Goal: Communication & Community: Answer question/provide support

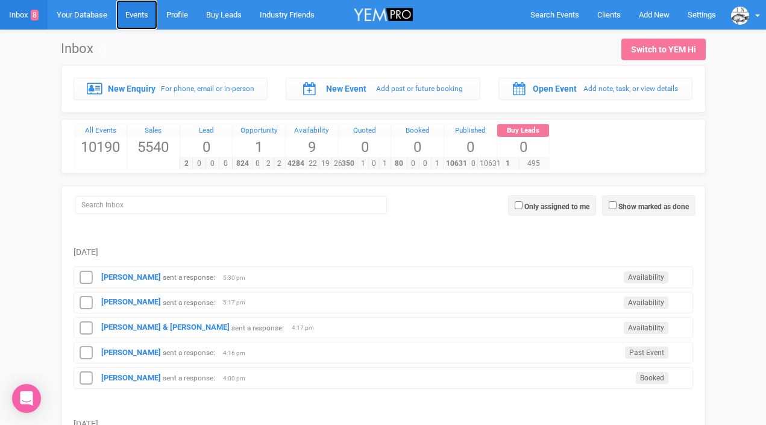
click at [129, 14] on link "Events" at bounding box center [136, 15] width 41 height 30
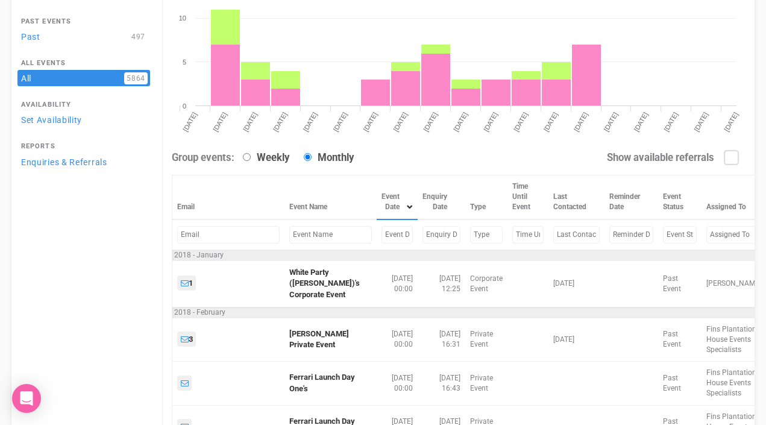
scroll to position [173, 0]
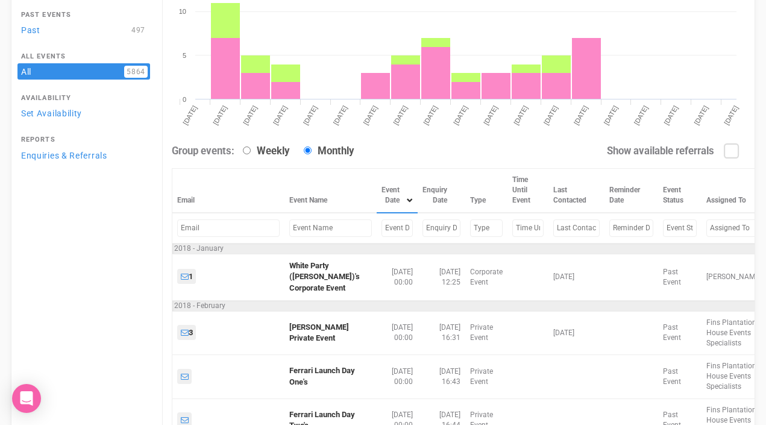
click at [382, 230] on input "text" at bounding box center [397, 228] width 31 height 17
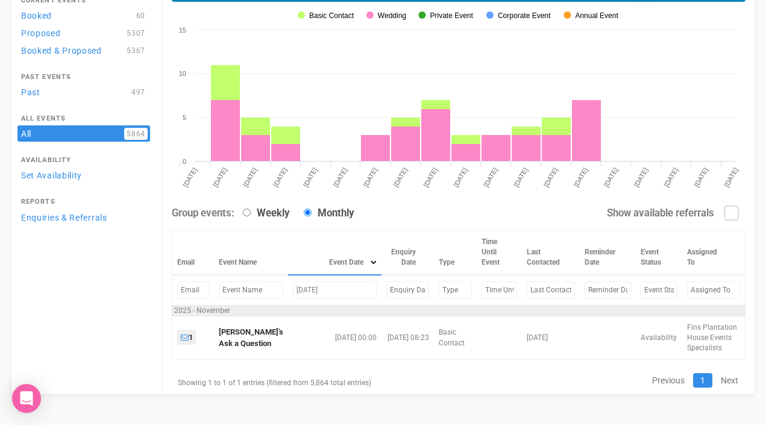
scroll to position [112, 0]
click at [308, 288] on input "[DATE]" at bounding box center [335, 290] width 84 height 17
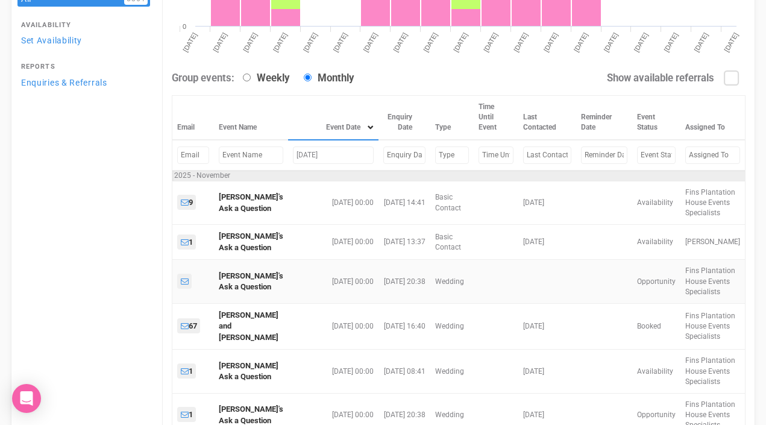
scroll to position [261, 0]
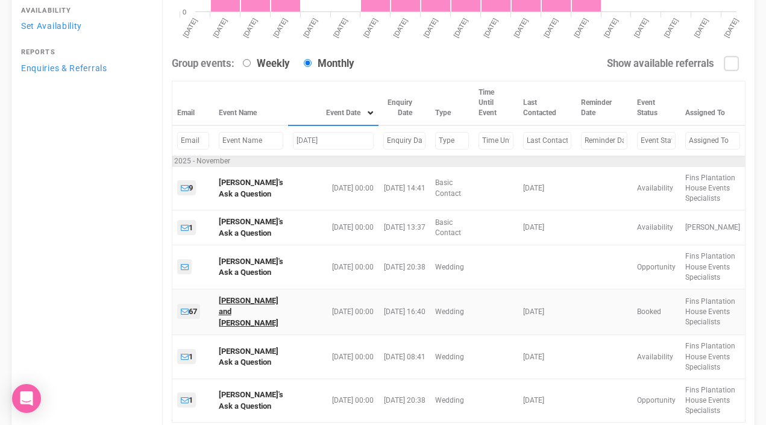
type input "[DATE]"
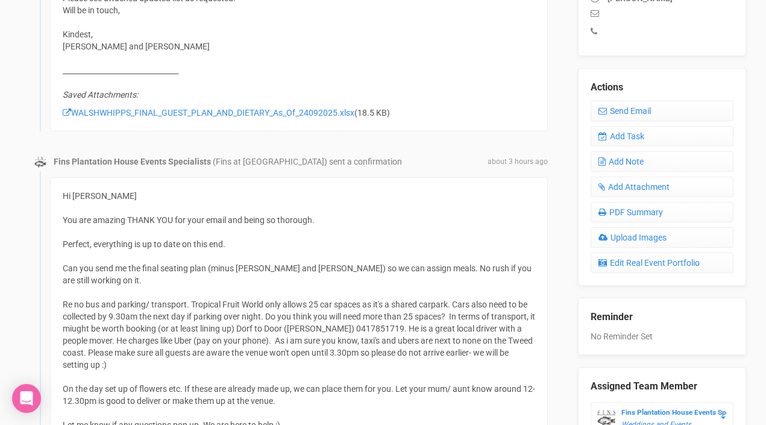
scroll to position [355, 0]
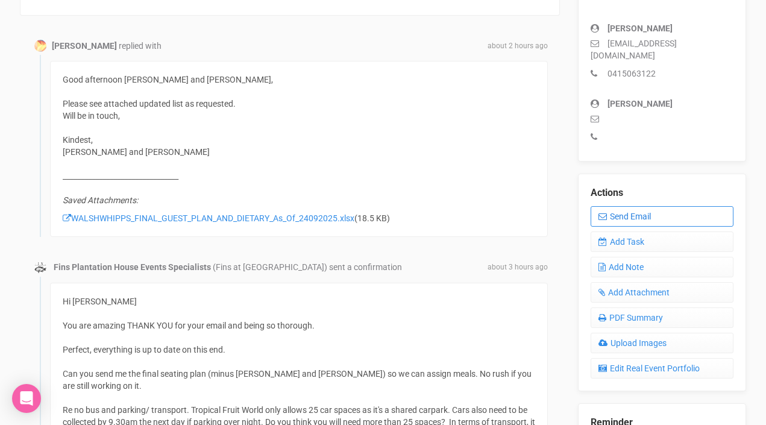
click at [624, 206] on link "Send Email" at bounding box center [662, 216] width 143 height 21
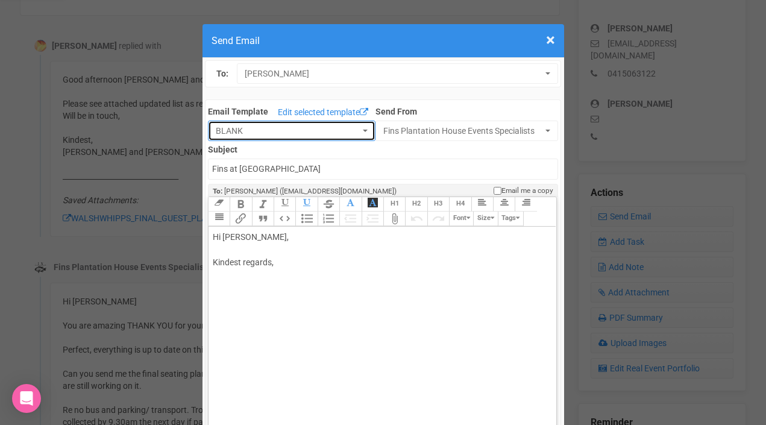
click at [352, 133] on span "BLANK" at bounding box center [288, 131] width 144 height 12
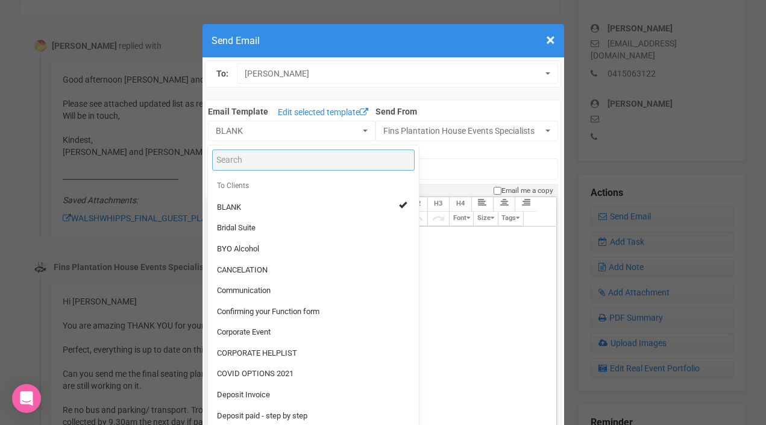
click at [302, 154] on input "Search" at bounding box center [313, 160] width 203 height 21
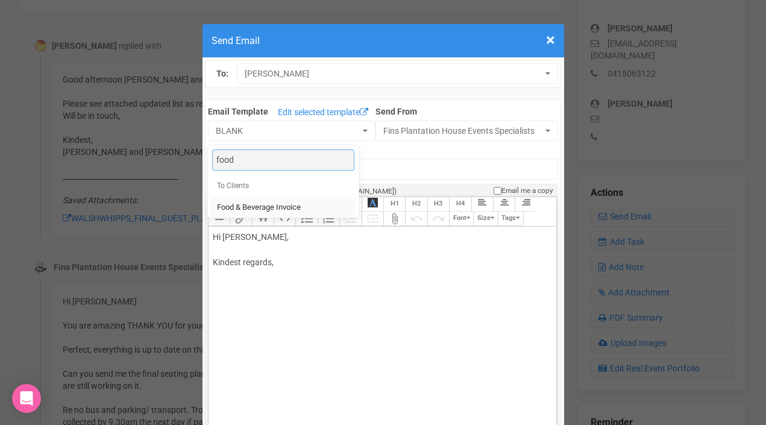
type input "food"
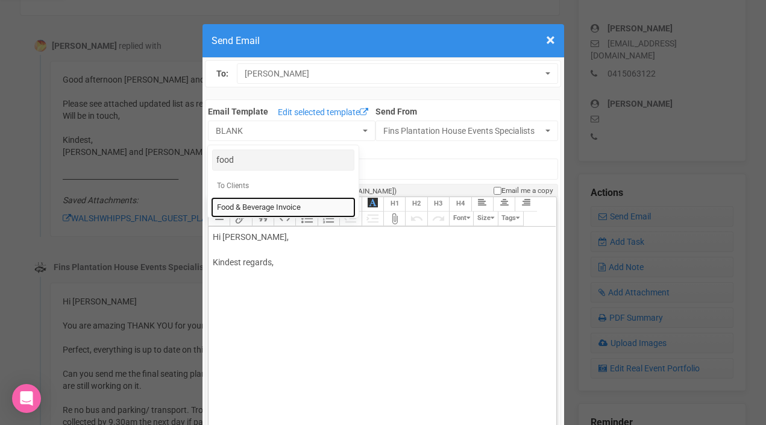
click at [255, 209] on span "Food & Beverage Invoice" at bounding box center [259, 207] width 84 height 11
select select "327134"
type input "Fins Plantation House: Food & Beverage Invoice"
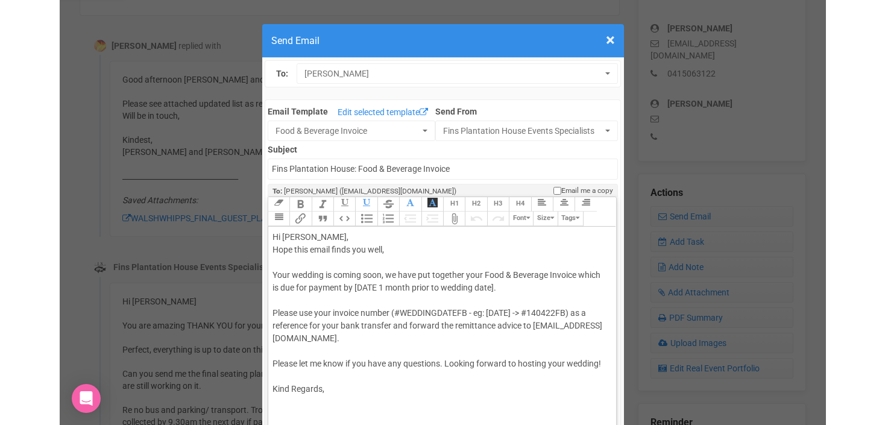
scroll to position [4, 0]
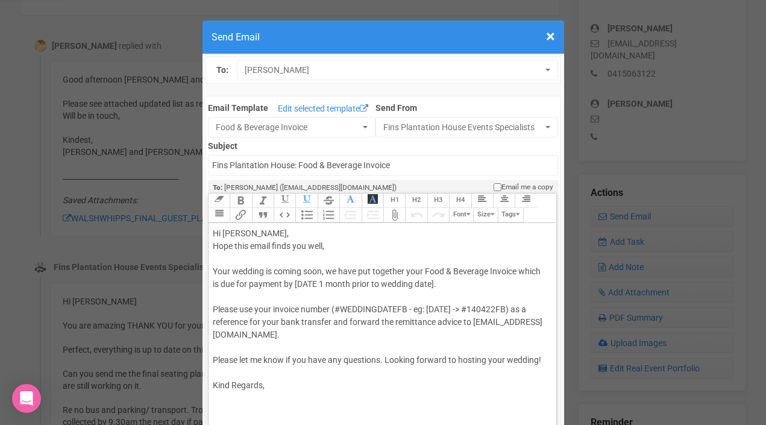
click at [282, 234] on div "Hi Joshua Walsh, Hope this email finds you well, Your wedding is coming soon, w…" at bounding box center [380, 309] width 335 height 165
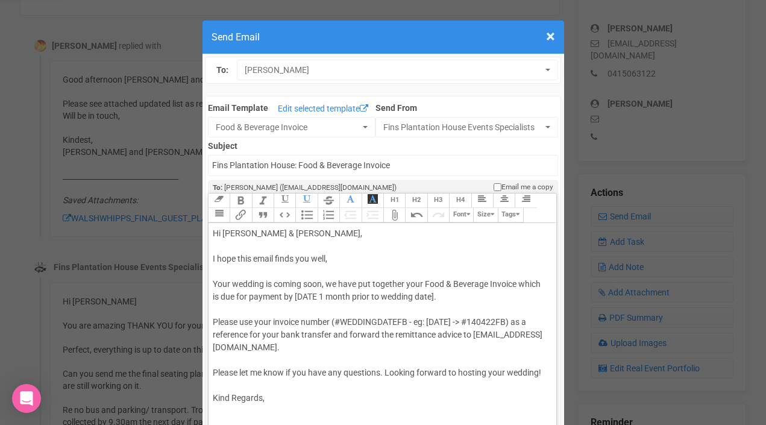
click at [312, 258] on div "Hi Joshua & Michael, I hope this email finds you well, Your wedding is coming s…" at bounding box center [380, 315] width 335 height 177
click at [356, 262] on div "Hi Joshua & Michael, I hope this email finds you both well, Your wedding is com…" at bounding box center [380, 315] width 335 height 177
click at [213, 283] on div "Hi Joshua & Michael, I hope this email finds you both well. Your wedding is com…" at bounding box center [380, 315] width 335 height 177
drag, startPoint x: 273, startPoint y: 283, endPoint x: 324, endPoint y: 279, distance: 50.8
click at [324, 279] on div "Hi Joshua & Michael, I hope this email finds you both well. Your wedding is com…" at bounding box center [380, 315] width 335 height 177
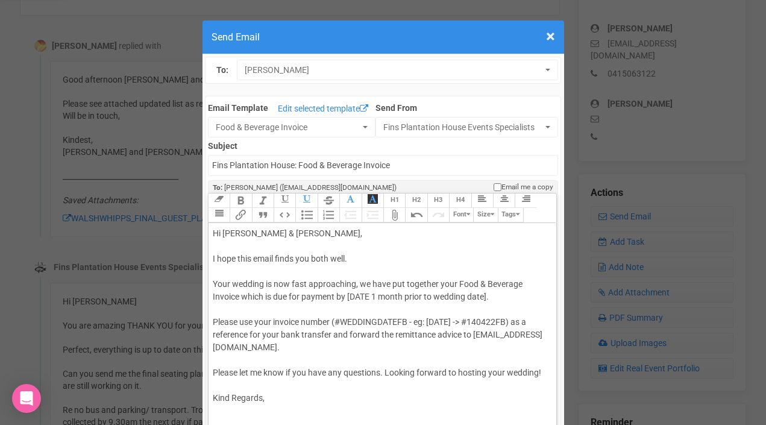
click at [220, 270] on div "Hi Joshua & Michael, I hope this email finds you both well. Your wedding is now…" at bounding box center [380, 315] width 335 height 177
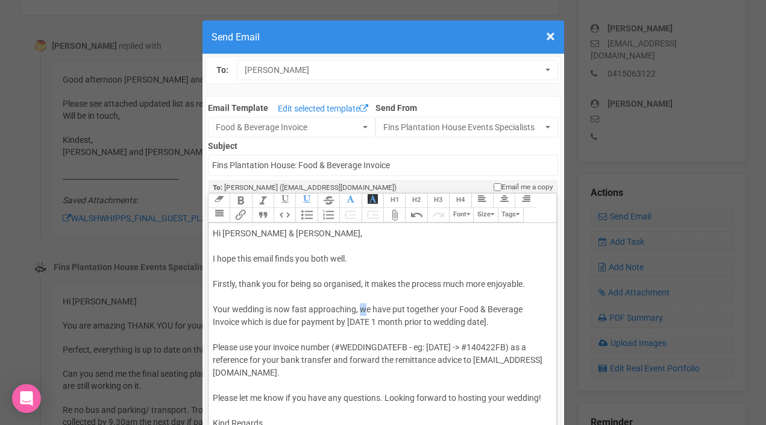
drag, startPoint x: 361, startPoint y: 309, endPoint x: 367, endPoint y: 308, distance: 6.2
click at [367, 308] on div "Hi Joshua & Michael, I hope this email finds you both well. Firstly, thank you …" at bounding box center [380, 328] width 335 height 203
drag, startPoint x: 349, startPoint y: 324, endPoint x: 487, endPoint y: 323, distance: 138.7
click at [487, 323] on div "Hi Joshua & Michael, I hope this email finds you both well. Firstly, thank you …" at bounding box center [380, 328] width 335 height 203
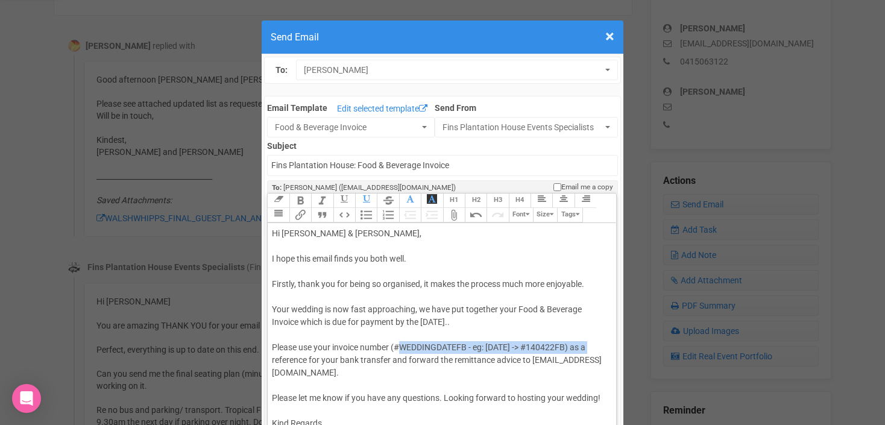
drag, startPoint x: 403, startPoint y: 349, endPoint x: 591, endPoint y: 353, distance: 187.6
click at [591, 353] on div "Hi Joshua & Michael, I hope this email finds you both well. Firstly, thank you …" at bounding box center [439, 328] width 335 height 203
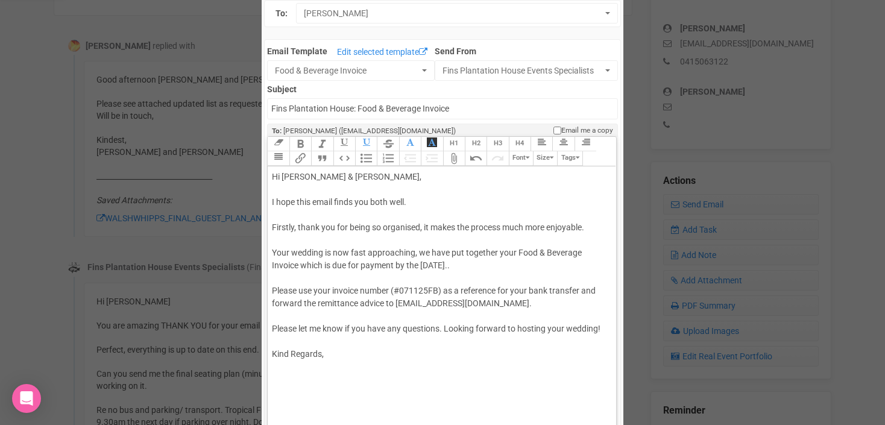
scroll to position [90, 0]
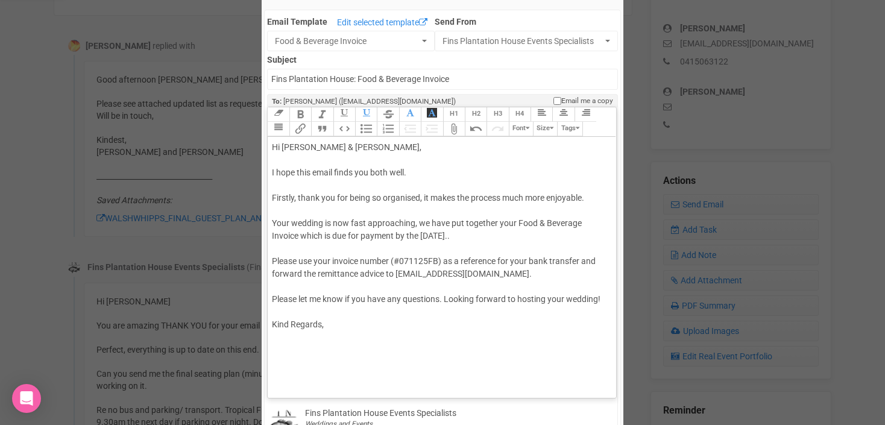
click at [442, 298] on div "Hi Joshua & Michael, I hope this email finds you both well. Firstly, thank you …" at bounding box center [439, 236] width 335 height 190
click at [447, 299] on div "Hi Joshua & Michael, I hope this email finds you both well. Firstly, thank you …" at bounding box center [439, 242] width 335 height 203
drag, startPoint x: 418, startPoint y: 312, endPoint x: 450, endPoint y: 311, distance: 32.6
click at [450, 311] on div "Hi Joshua & Michael, I hope this email finds you both well. Firstly, thank you …" at bounding box center [439, 242] width 335 height 203
click at [326, 335] on div "Hi Joshua & Michael, I hope this email finds you both well. Firstly, thank you …" at bounding box center [439, 242] width 335 height 203
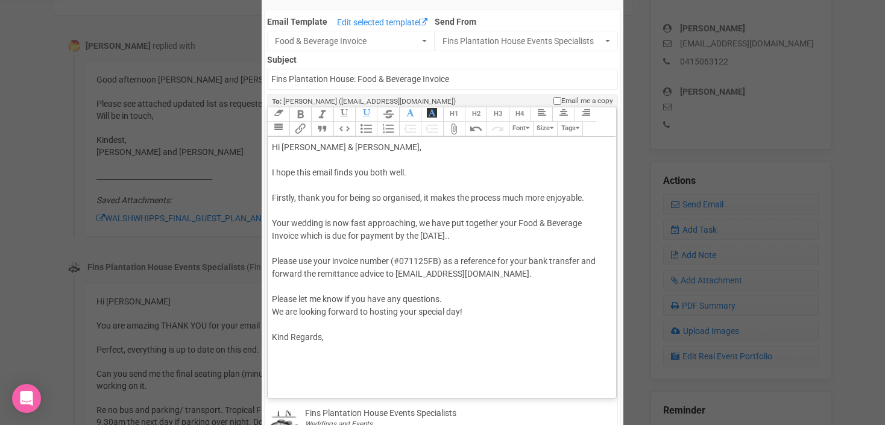
click at [295, 338] on div "Hi Joshua & Michael, I hope this email finds you both well. Firstly, thank you …" at bounding box center [439, 242] width 335 height 203
click at [331, 330] on div "Hi Joshua & Michael, I hope this email finds you both well. Firstly, thank you …" at bounding box center [439, 242] width 335 height 203
click at [334, 340] on div "Hi Joshua & Michael, I hope this email finds you both well. Firstly, thank you …" at bounding box center [439, 242] width 335 height 203
type trix-editor "<div>Hi Joshua &amp; Michael,<br><br>I hope this email finds you both well.<br>…"
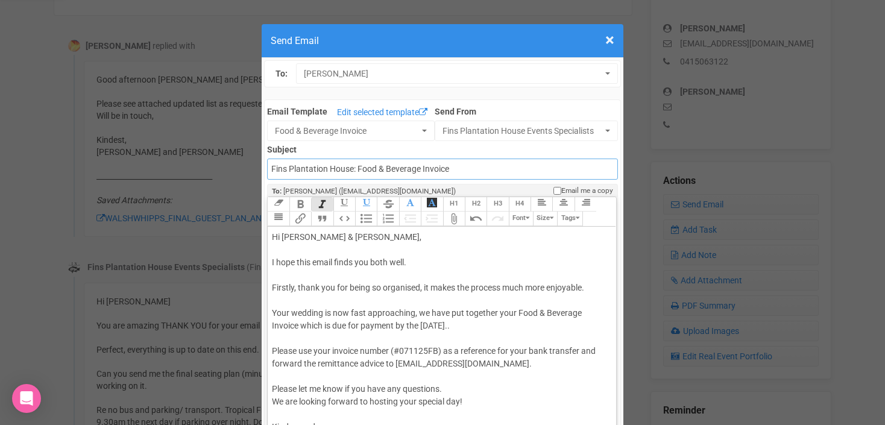
click at [271, 166] on input "Fins Plantation House: Food & Beverage Invoice" at bounding box center [442, 169] width 350 height 21
click at [396, 164] on input "Accounts - Fins Plantation House: Food & Beverage Invoice" at bounding box center [442, 169] width 350 height 21
type input "Accounts - Fins Plantation House - Food & Beverage Invoice"
click at [370, 255] on div "Hi Joshua & Michael, I hope this email finds you both well. Firstly, thank you …" at bounding box center [439, 351] width 335 height 241
click at [403, 166] on input "Accounts - Fins Plantation House - Food & Beverage Invoice" at bounding box center [442, 169] width 350 height 21
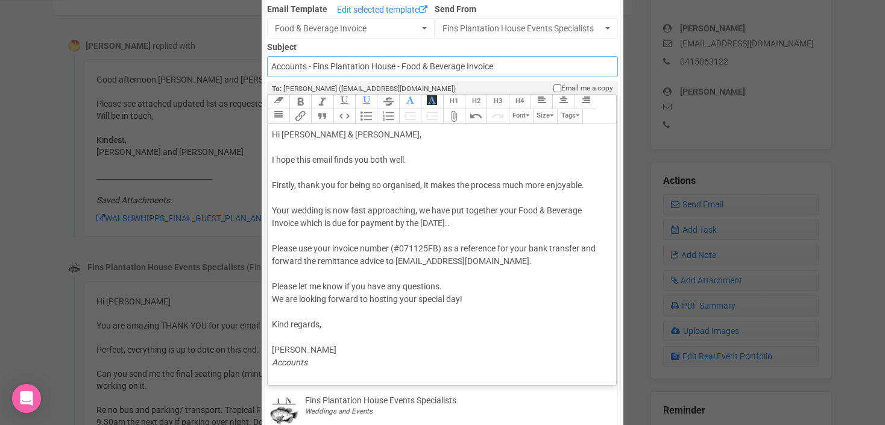
scroll to position [106, 0]
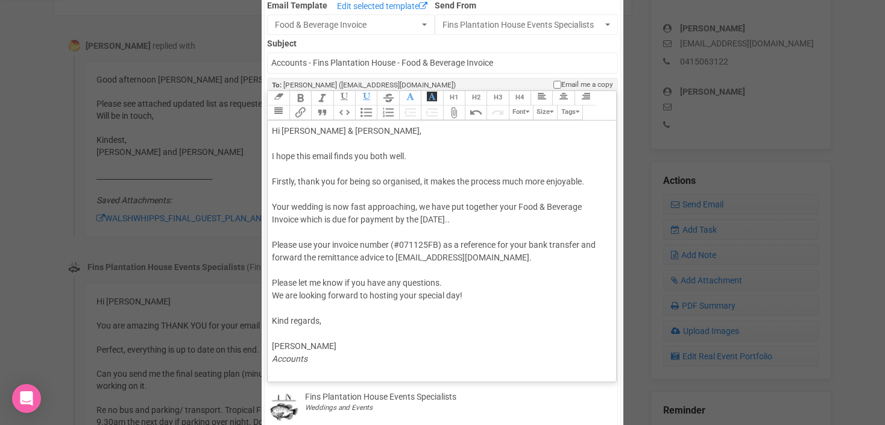
click at [422, 183] on div "Hi Joshua & Michael, I hope this email finds you both well. Firstly, thank you …" at bounding box center [439, 245] width 335 height 241
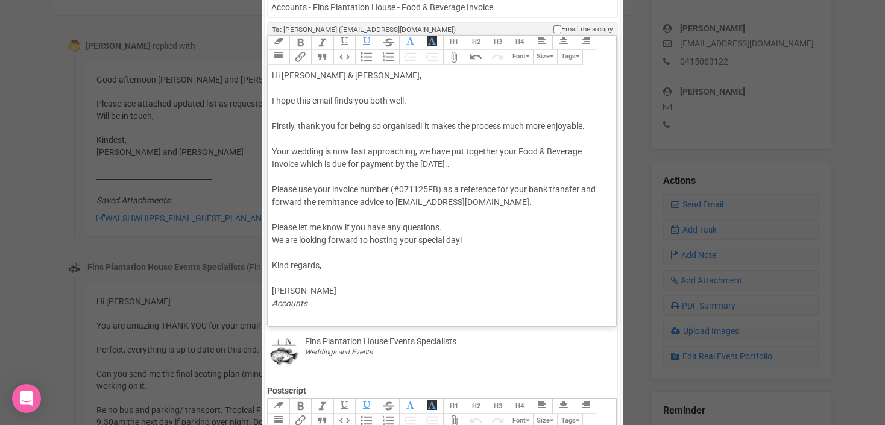
scroll to position [165, 0]
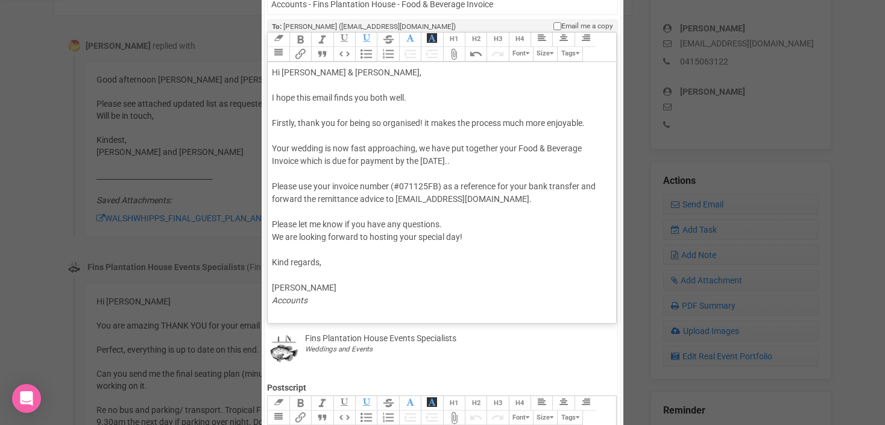
click at [285, 177] on div "Hi Joshua & Michael, I hope this email finds you both well. Firstly, thank you …" at bounding box center [439, 186] width 335 height 241
click at [458, 57] on button "Attach Files" at bounding box center [454, 54] width 22 height 14
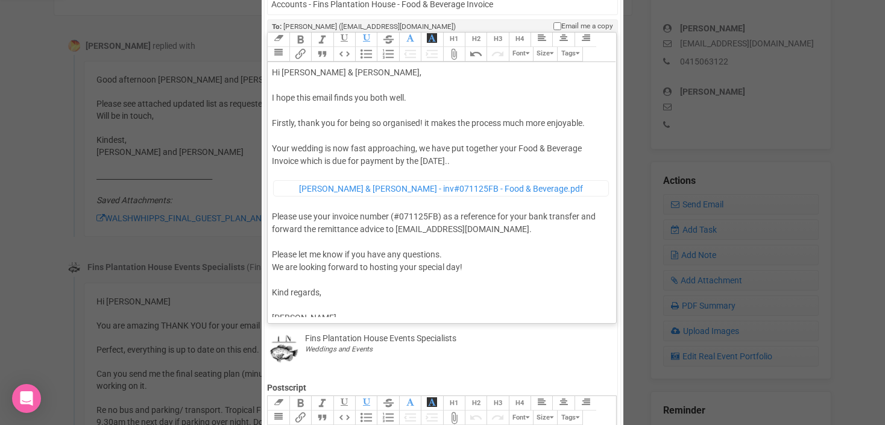
click at [417, 150] on div "Hi Joshua & Michael, I hope this email finds you both well. Firstly, thank you …" at bounding box center [439, 201] width 335 height 271
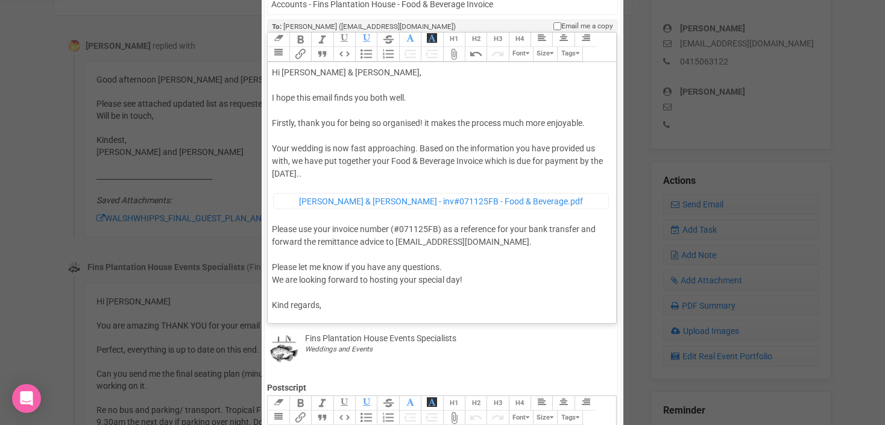
click at [483, 162] on div "Hi Joshua & Michael, I hope this email finds you both well. Firstly, thank you …" at bounding box center [439, 207] width 335 height 283
drag, startPoint x: 273, startPoint y: 98, endPoint x: 487, endPoint y: 169, distance: 225.6
click at [487, 169] on div "Hi Joshua & Michael, I hope this email finds you both well. Firstly, thank you …" at bounding box center [439, 207] width 335 height 283
copy div "I hope this email finds you both well. Firstly, thank you for being so organise…"
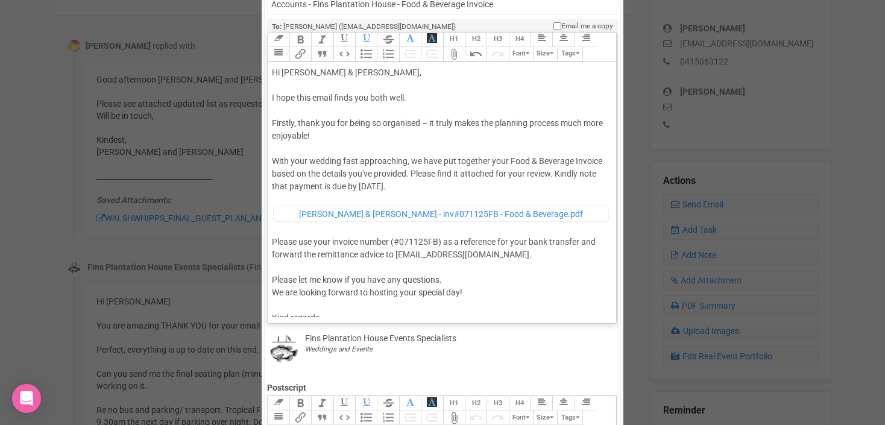
click at [432, 122] on div "Hi Joshua & Michael, I hope this email finds you both well. Firstly, thank you …" at bounding box center [439, 214] width 335 height 296
click at [364, 173] on div "Hi Joshua & Michael, I hope this email finds you both well. Firstly, thank you …" at bounding box center [439, 214] width 335 height 296
drag, startPoint x: 568, startPoint y: 175, endPoint x: 595, endPoint y: 174, distance: 26.6
click at [595, 174] on div "Hi Joshua & Michael, I hope this email finds you both well. Firstly, thank you …" at bounding box center [439, 214] width 335 height 296
drag, startPoint x: 422, startPoint y: 171, endPoint x: 452, endPoint y: 169, distance: 30.2
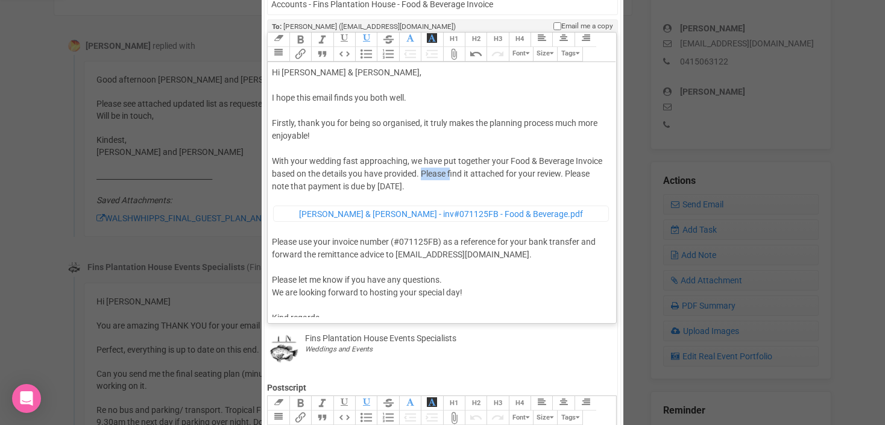
click at [452, 169] on div "Hi Joshua & Michael, I hope this email finds you both well. Firstly, thank you …" at bounding box center [439, 214] width 335 height 296
drag, startPoint x: 422, startPoint y: 174, endPoint x: 539, endPoint y: 172, distance: 117.6
click at [539, 172] on div "Hi Joshua & Michael, I hope this email finds you both well. Firstly, thank you …" at bounding box center [439, 214] width 335 height 296
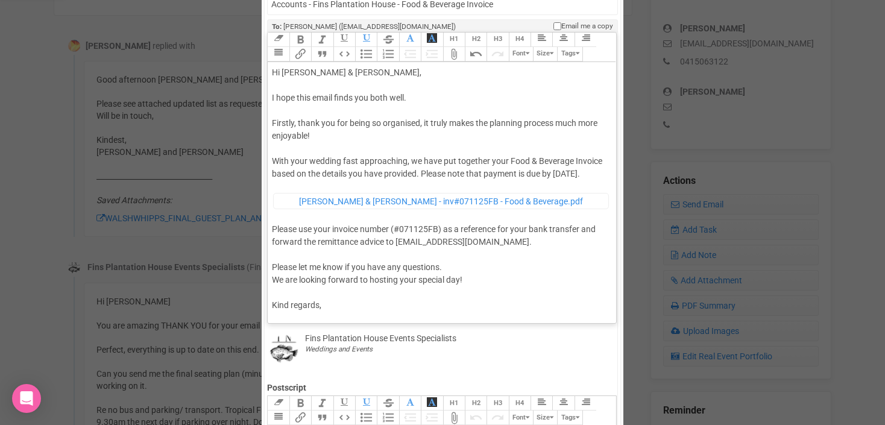
click at [555, 173] on div "Hi Joshua & Michael, I hope this email finds you both well. Firstly, thank you …" at bounding box center [439, 207] width 335 height 283
click at [310, 186] on div "Hi Joshua & Michael, I hope this email finds you both well. Firstly, thank you …" at bounding box center [439, 207] width 335 height 283
click at [595, 166] on div "Hi Joshua & Michael, I hope this email finds you both well. Firstly, thank you …" at bounding box center [439, 207] width 335 height 283
click at [584, 172] on div "Hi Joshua & Michael, I hope this email finds you both well. Firstly, thank you …" at bounding box center [439, 207] width 335 height 283
click at [476, 206] on span "Joshua & Michael - inv#071125FB - Food & Beverage.pdf" at bounding box center [441, 202] width 284 height 10
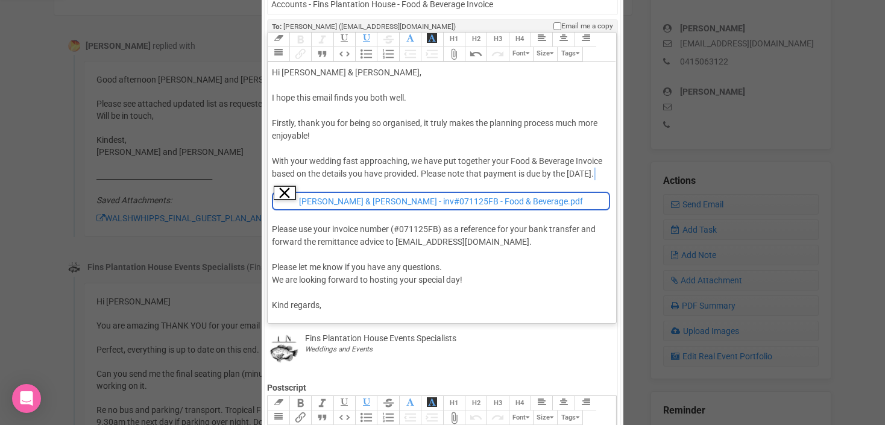
click at [285, 200] on button "Remove" at bounding box center [285, 193] width 22 height 14
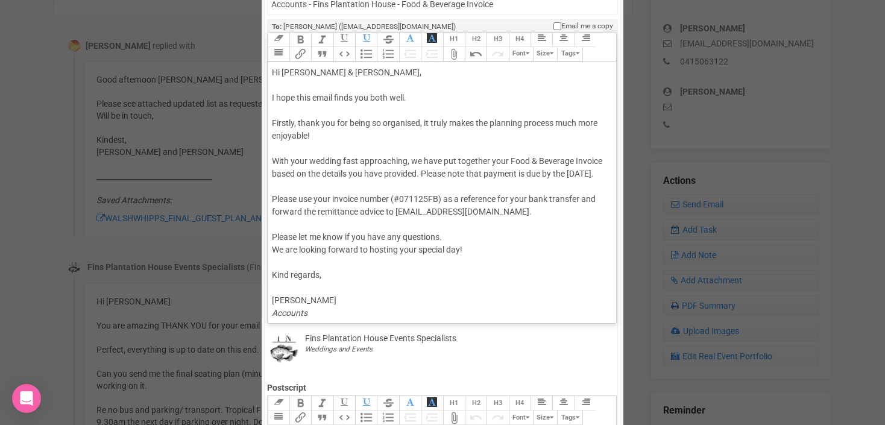
click at [458, 55] on button "Attach Files" at bounding box center [454, 54] width 22 height 14
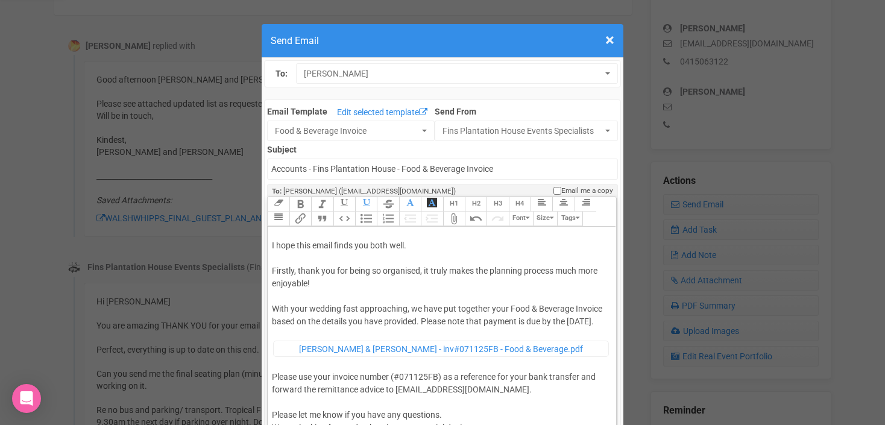
scroll to position [0, 0]
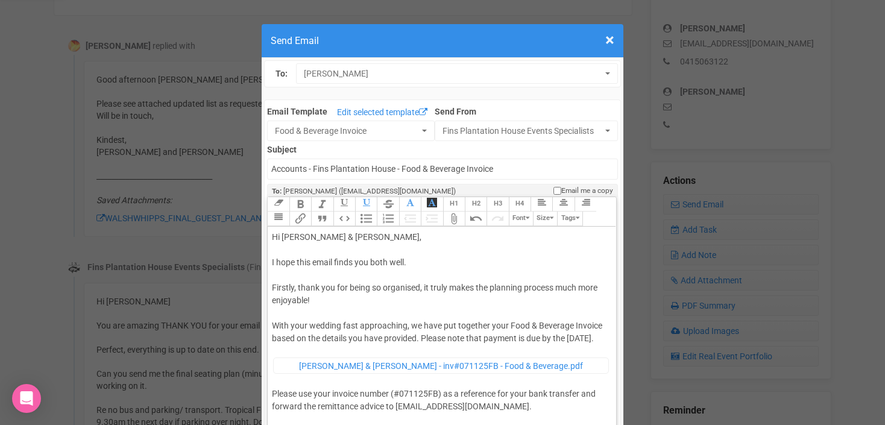
click at [309, 236] on div "Hi Joshua & Michael, I hope this email finds you both well. Firstly, thank you …" at bounding box center [439, 372] width 335 height 283
type trix-editor "<div>Hi Joshua &amp; Michael,<br><br>I hope this email finds you both well.<br>…"
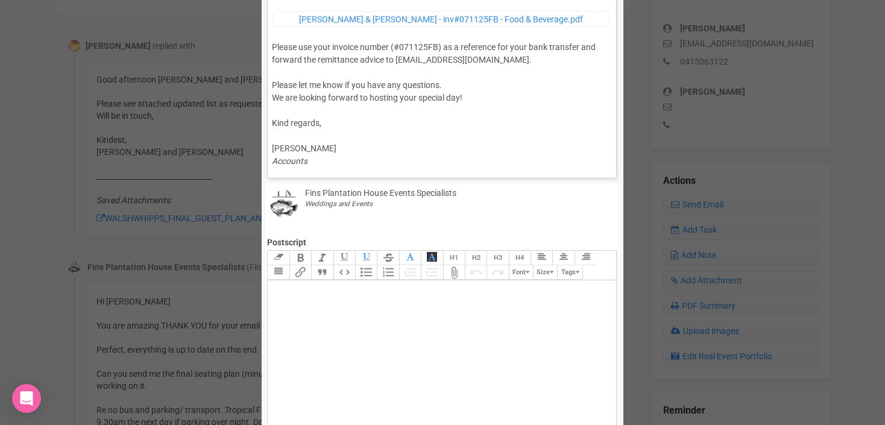
scroll to position [552, 0]
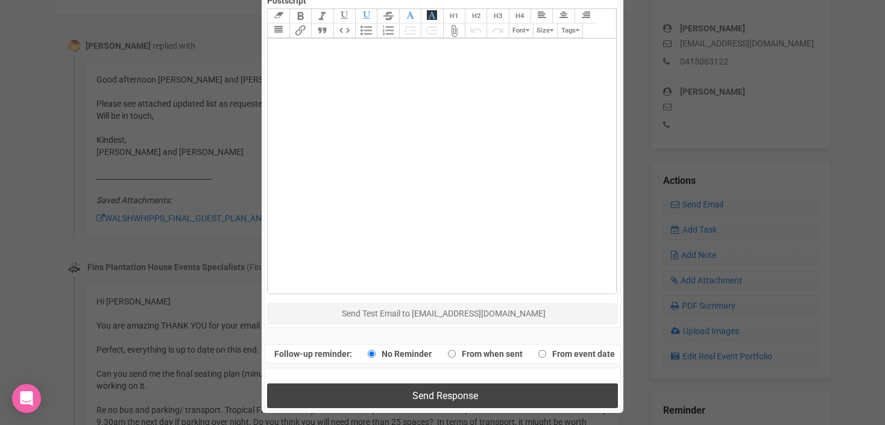
click at [384, 393] on button "Send Response" at bounding box center [442, 396] width 350 height 25
